Goal: Transaction & Acquisition: Obtain resource

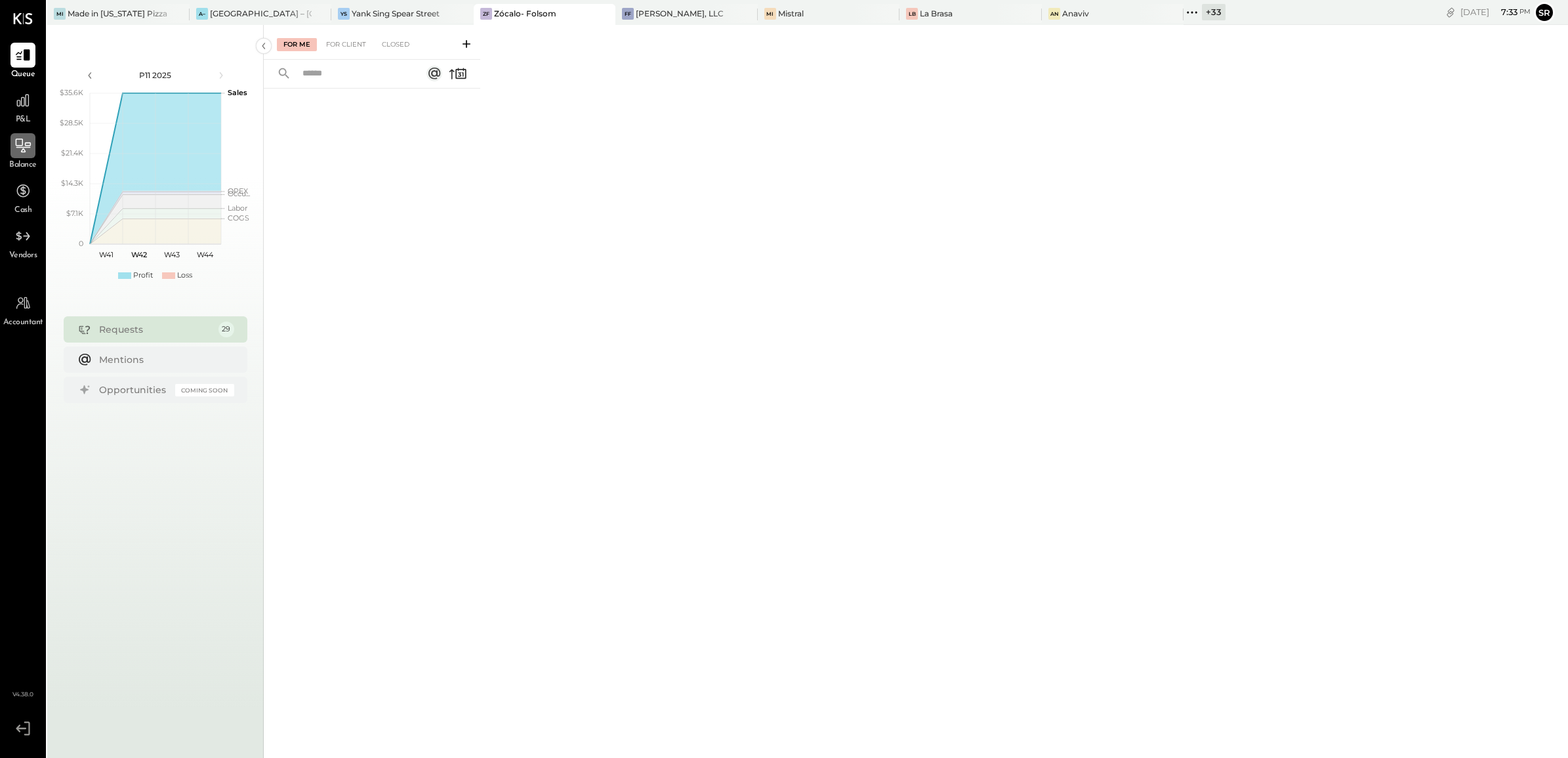
click at [28, 146] on icon at bounding box center [24, 145] width 15 height 14
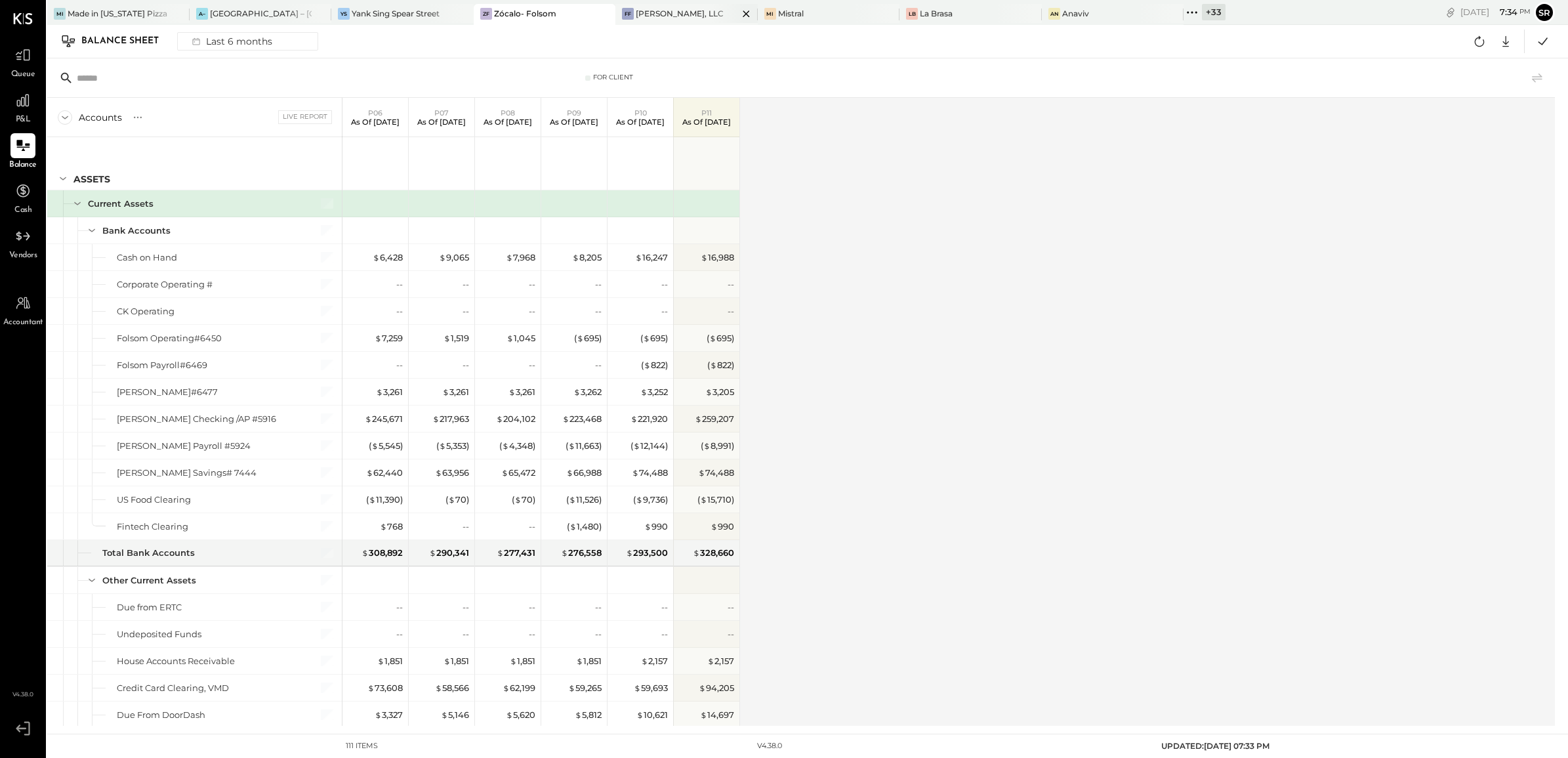
click at [648, 15] on div "[PERSON_NAME], LLC" at bounding box center [679, 13] width 88 height 11
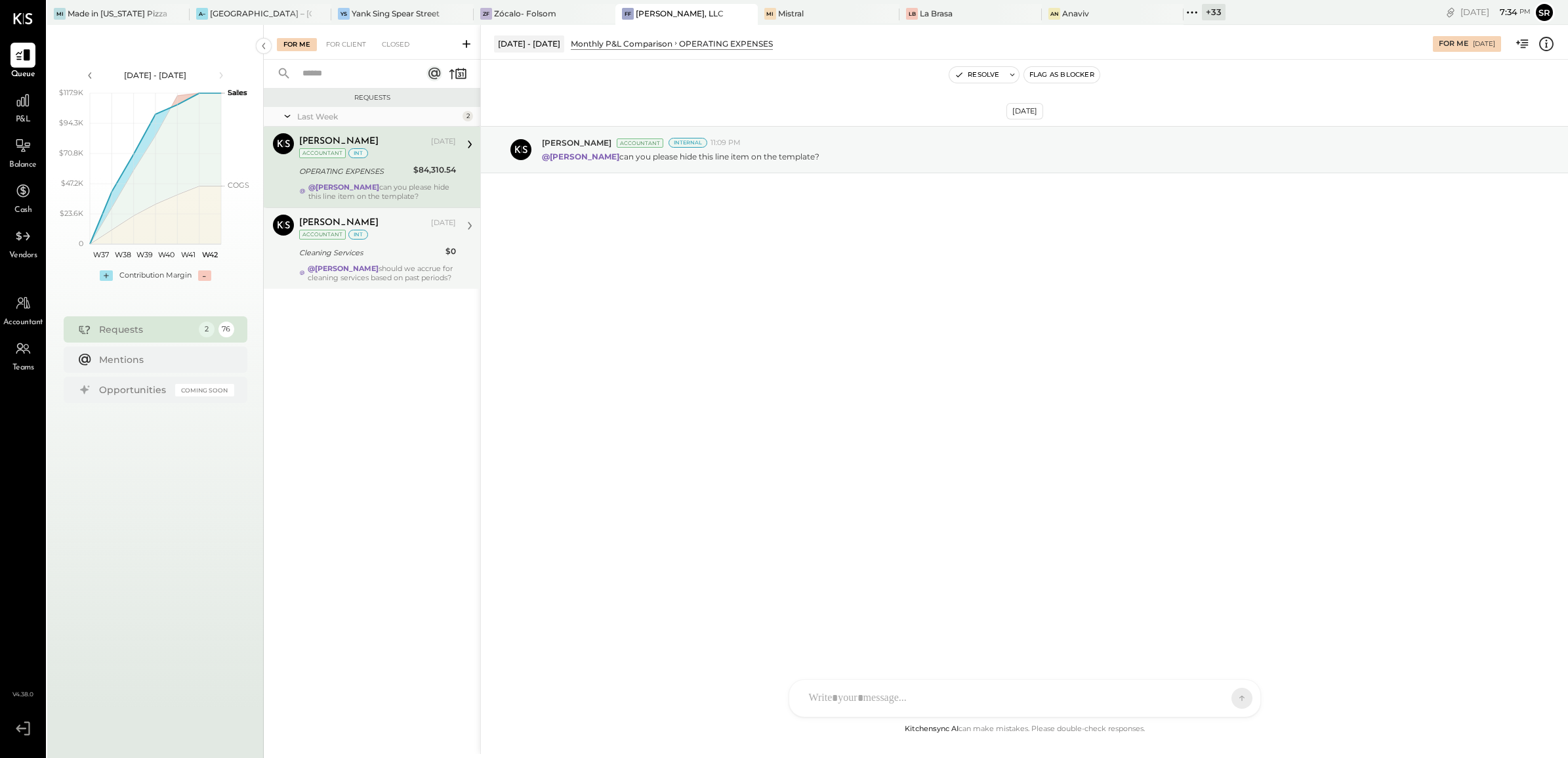
click at [369, 253] on div "Cleaning Services" at bounding box center [371, 252] width 142 height 13
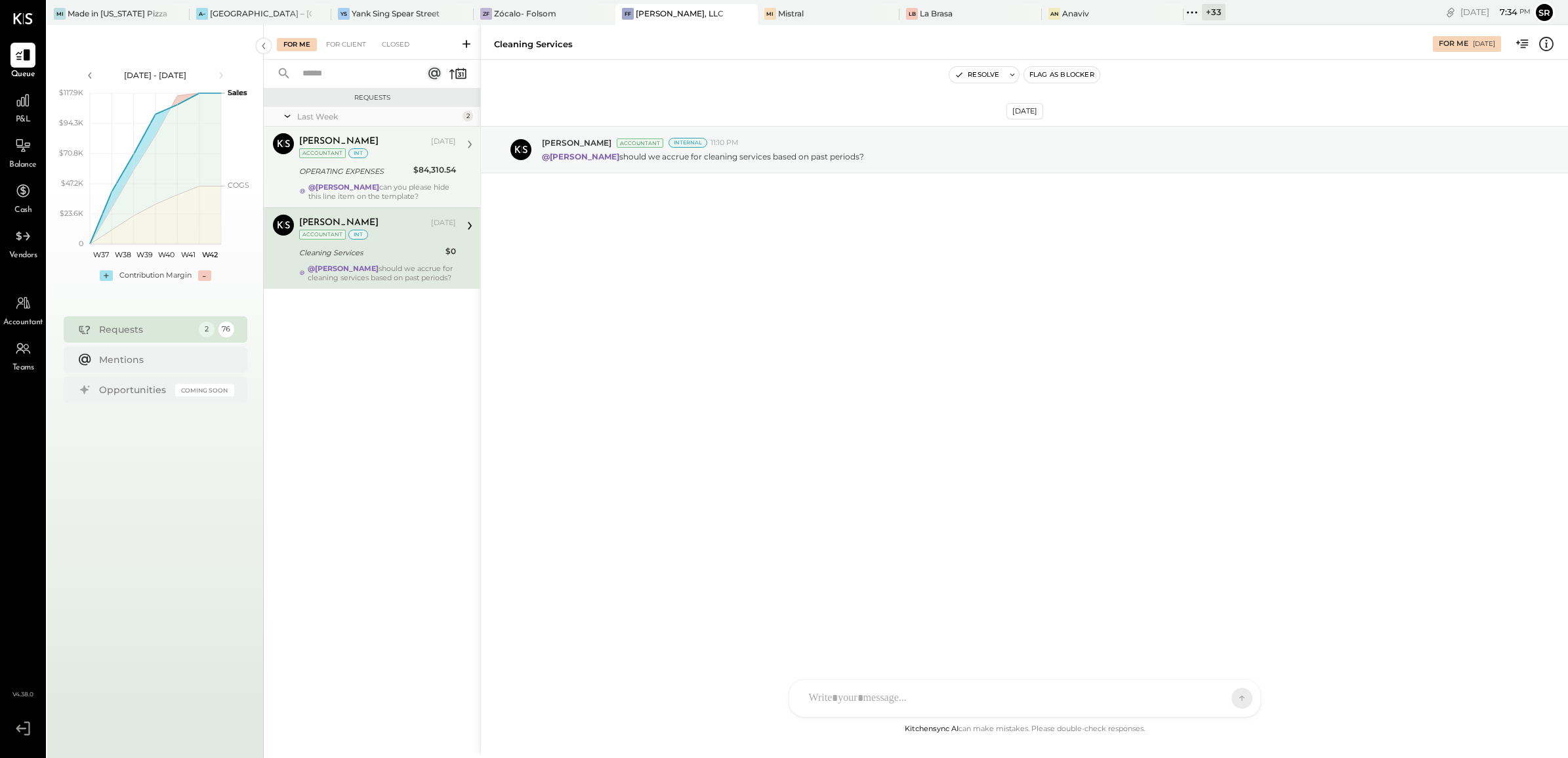
click at [385, 181] on div "[PERSON_NAME] [DATE] Accountant int OPERATING EXPENSES $84,310.54 @[PERSON_NAME…" at bounding box center [377, 167] width 157 height 67
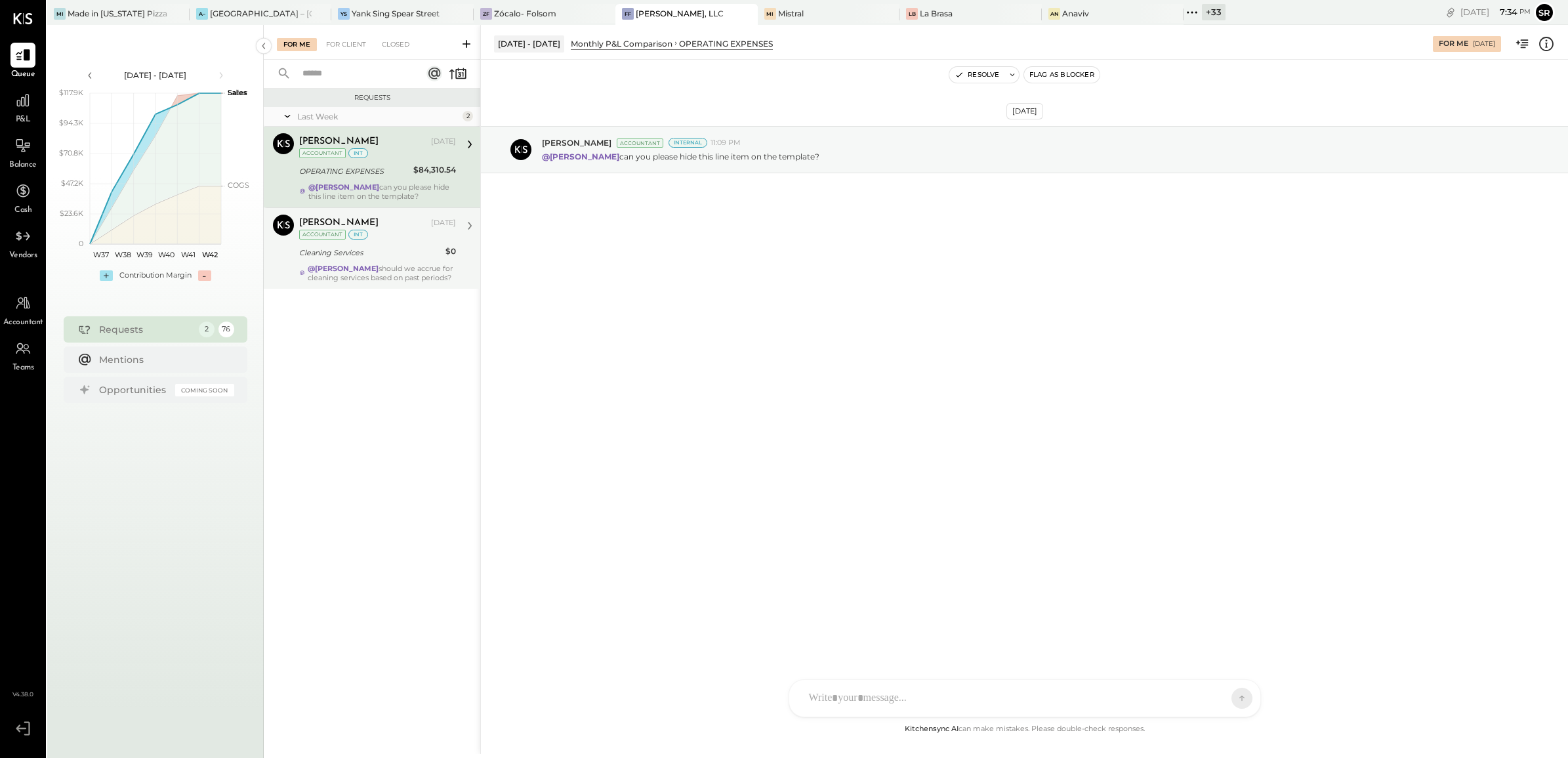
click at [411, 234] on div "[PERSON_NAME] [DATE] Accountant int" at bounding box center [377, 228] width 157 height 27
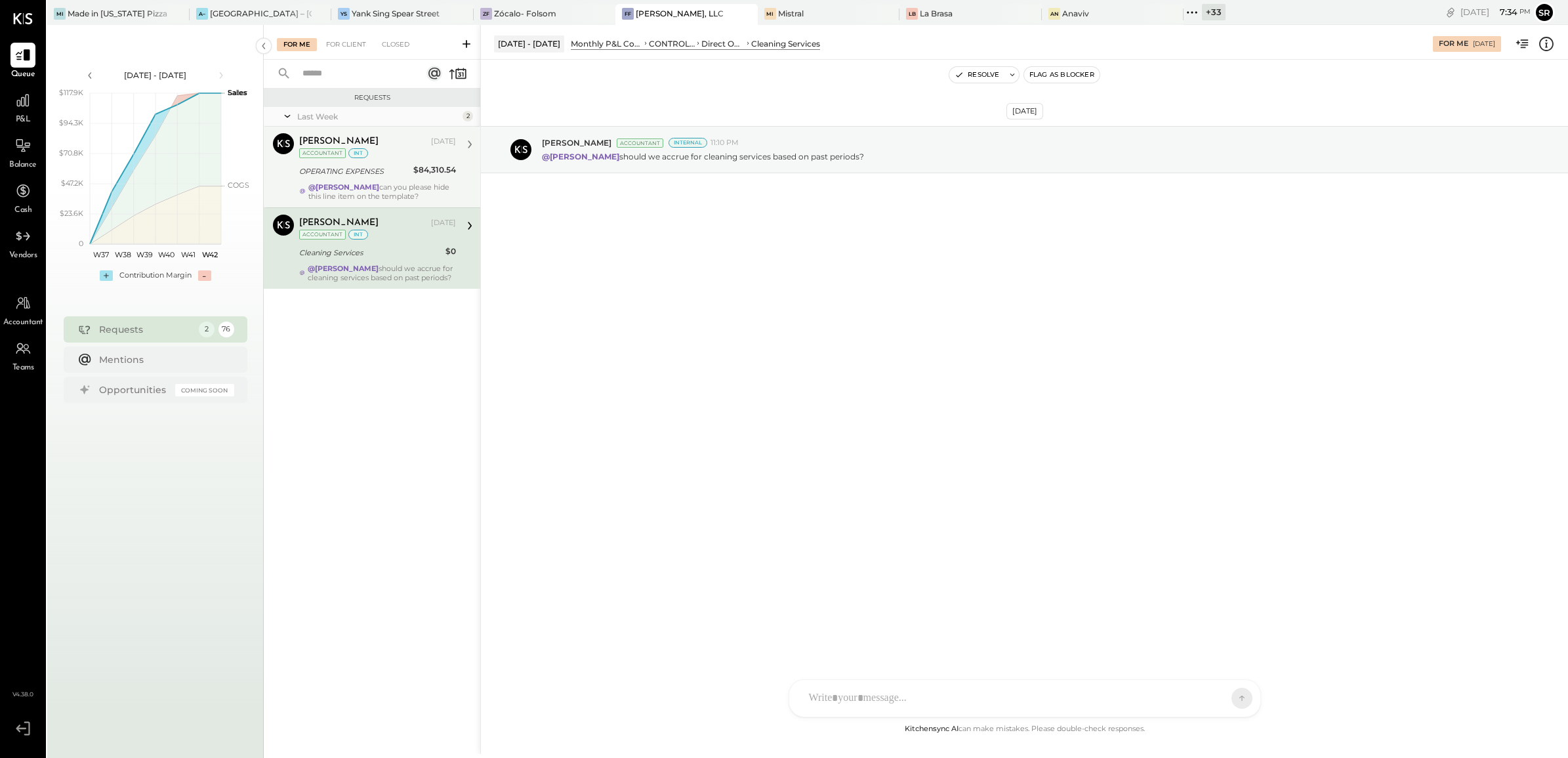
click at [366, 164] on div "OPERATING EXPENSES" at bounding box center [355, 171] width 110 height 16
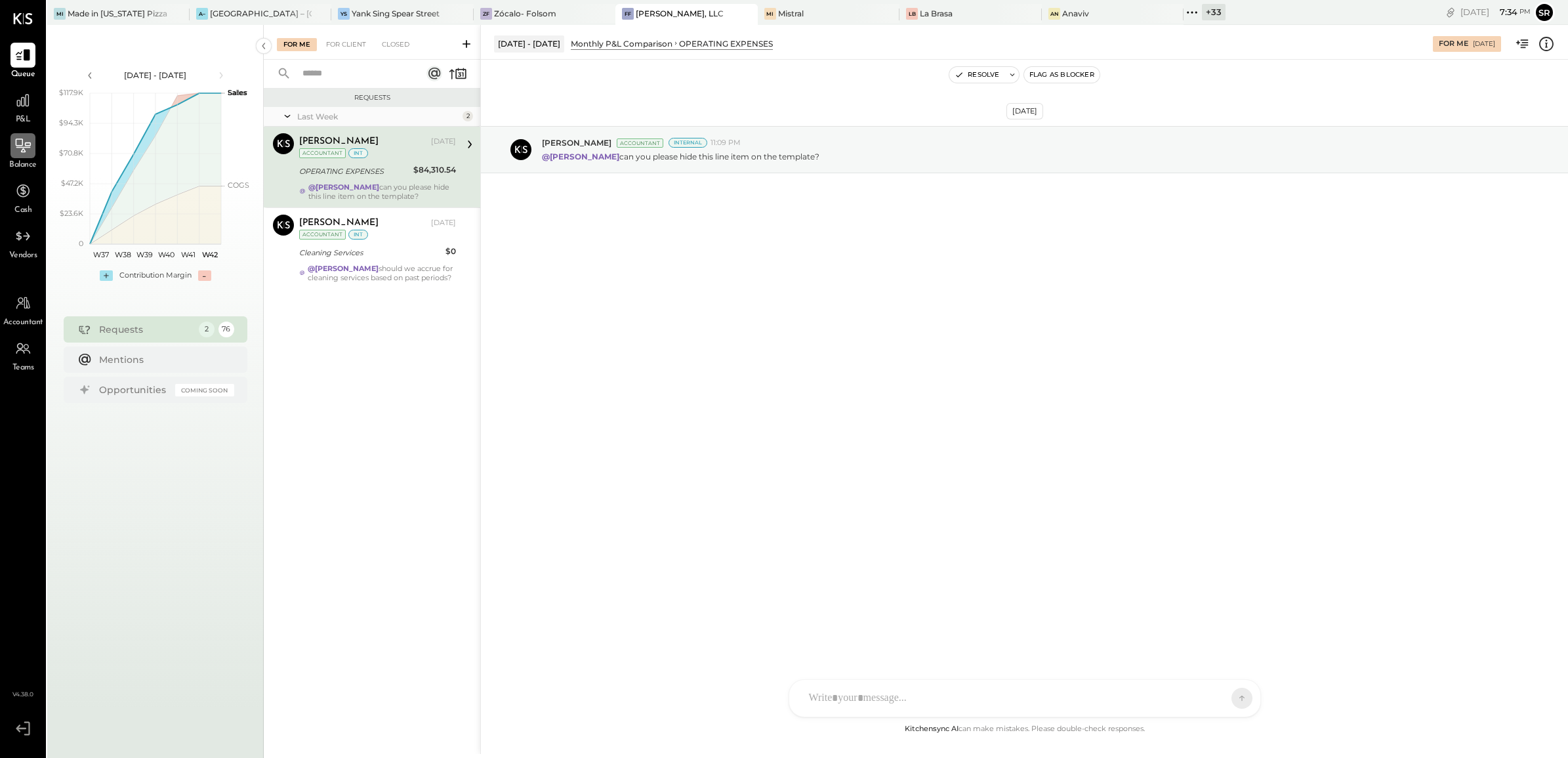
click at [31, 157] on div at bounding box center [23, 145] width 25 height 25
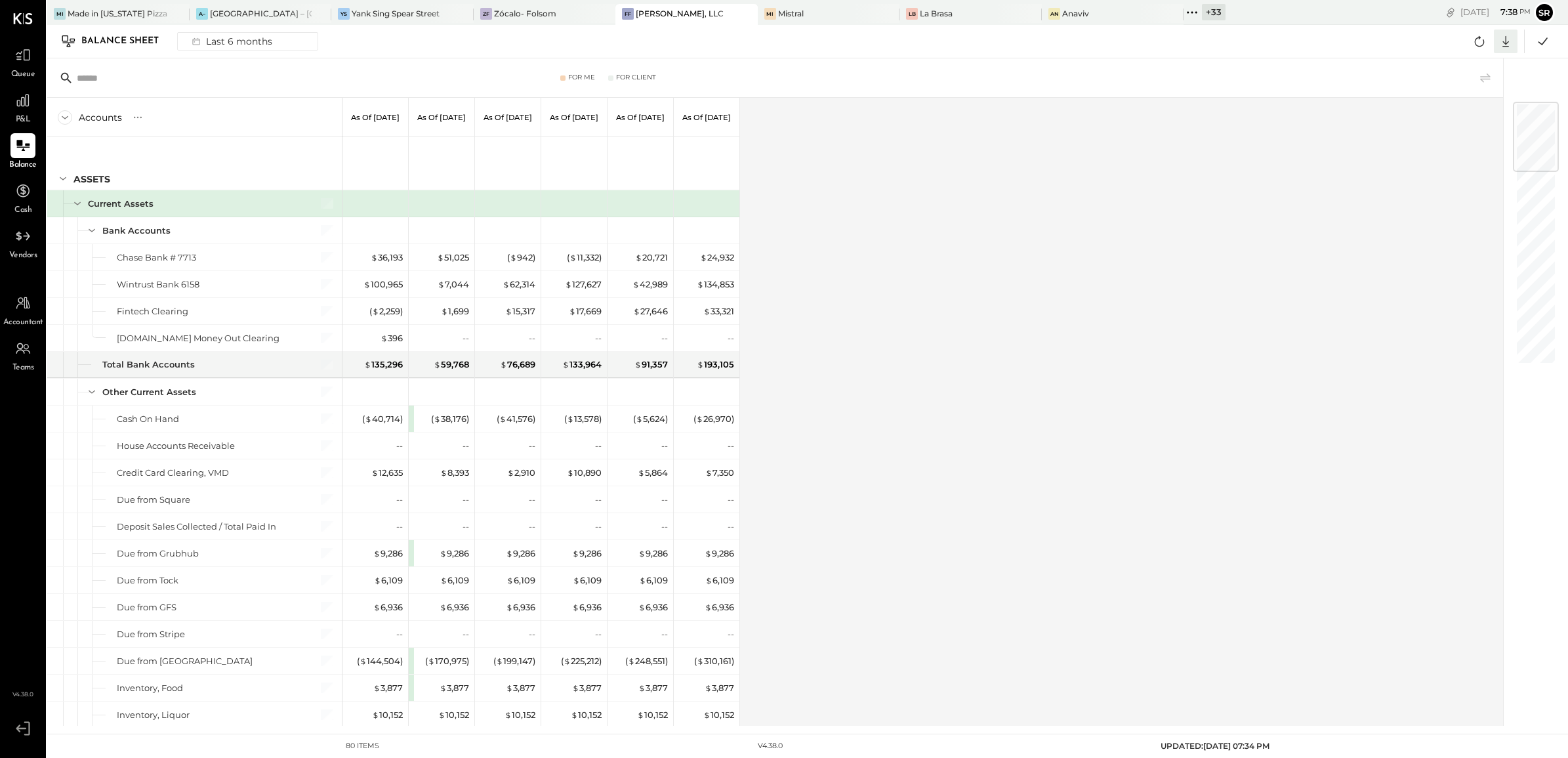
click at [1501, 43] on icon at bounding box center [1506, 41] width 17 height 17
click at [1452, 117] on div "Excel" at bounding box center [1465, 118] width 105 height 28
